Goal: Find specific page/section: Find specific page/section

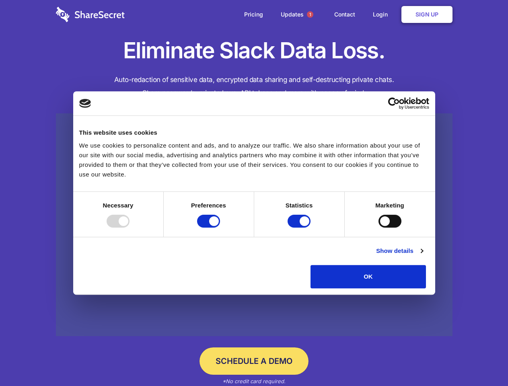
click at [130, 228] on div at bounding box center [118, 221] width 23 height 13
click at [220, 228] on input "Preferences" at bounding box center [208, 221] width 23 height 13
checkbox input "false"
click at [300, 228] on input "Statistics" at bounding box center [299, 221] width 23 height 13
checkbox input "false"
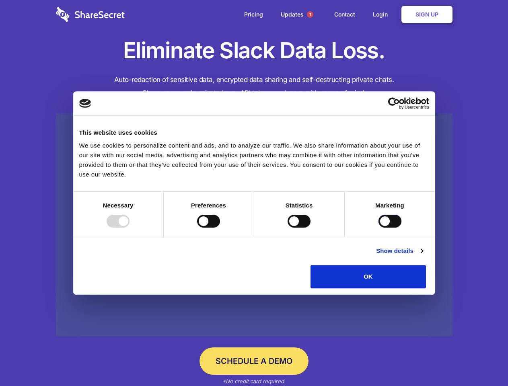
click at [379, 228] on input "Marketing" at bounding box center [390, 221] width 23 height 13
checkbox input "true"
click at [423, 256] on link "Show details" at bounding box center [399, 251] width 47 height 10
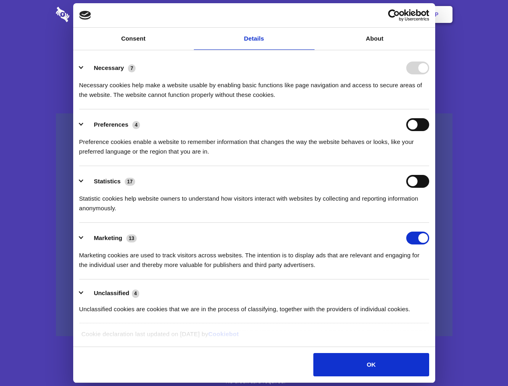
click at [429, 109] on li "Necessary 7 Necessary cookies help make a website usable by enabling basic func…" at bounding box center [254, 81] width 350 height 57
click at [310, 14] on span "1" at bounding box center [310, 14] width 6 height 6
